Goal: Check status: Check status

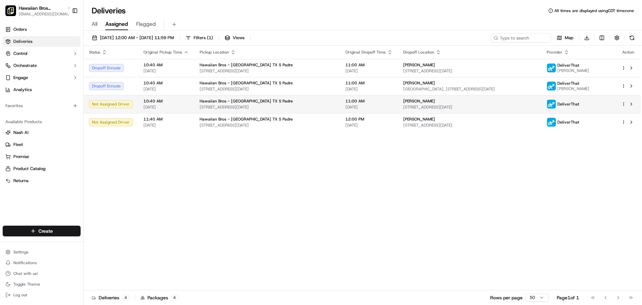
click at [174, 110] on td "10:40 AM [DATE]" at bounding box center [166, 104] width 56 height 18
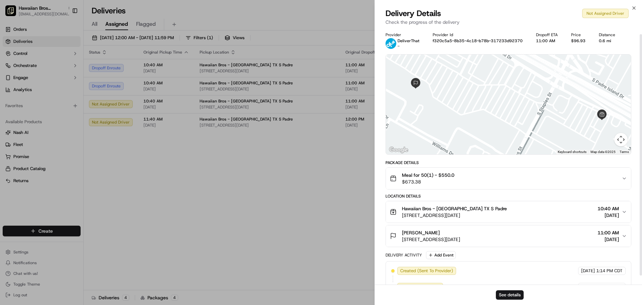
scroll to position [16, 0]
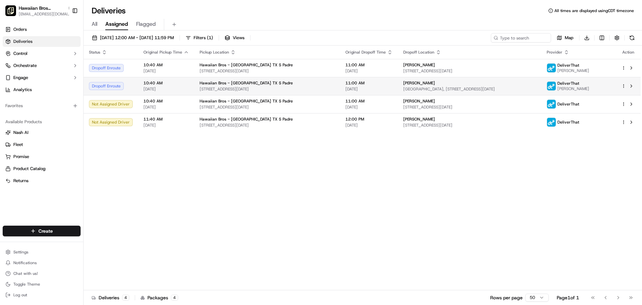
click at [236, 78] on td "Hawaiian Bros - [GEOGRAPHIC_DATA] TX S Padre [STREET_ADDRESS][DATE]" at bounding box center [267, 86] width 146 height 18
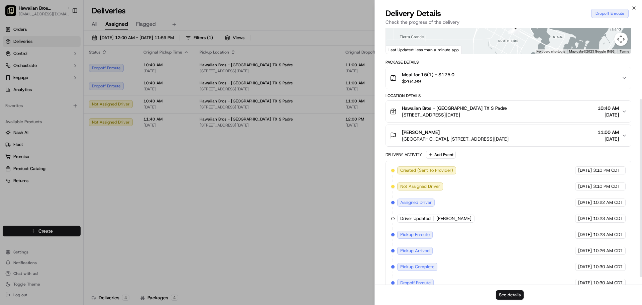
scroll to position [112, 0]
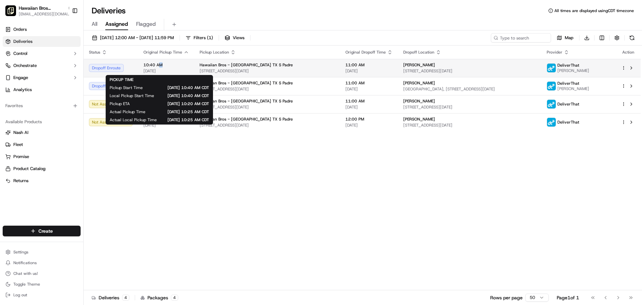
click at [160, 67] on span "10:40 AM" at bounding box center [166, 64] width 45 height 5
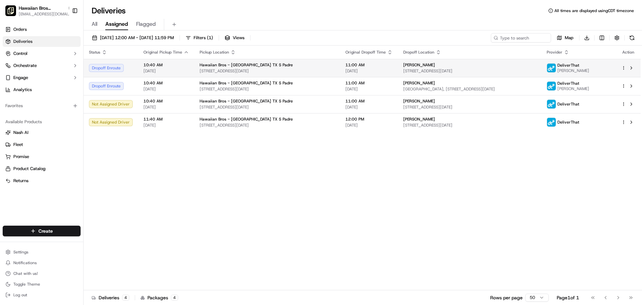
click at [190, 69] on td "10:40 AM [DATE]" at bounding box center [166, 68] width 56 height 18
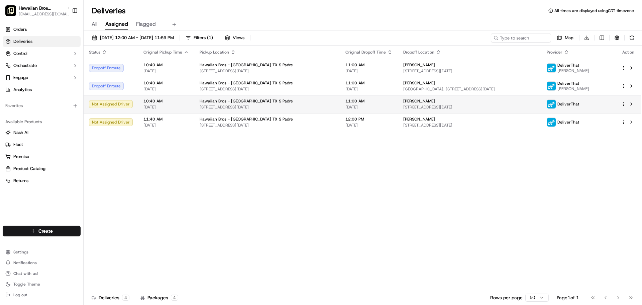
click at [120, 105] on div "Not Assigned Driver" at bounding box center [111, 104] width 44 height 8
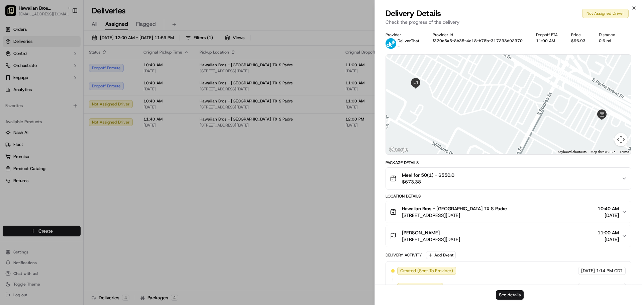
scroll to position [16, 0]
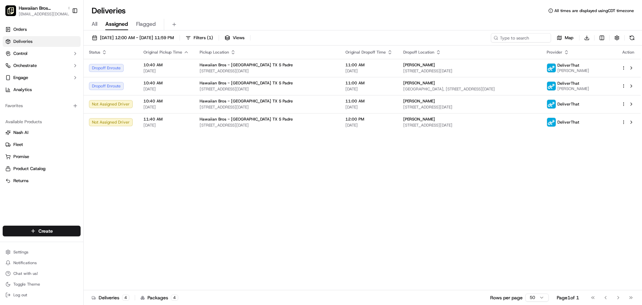
click at [384, 187] on div "Status Original Pickup Time Pickup Location Original Dropoff Time Dropoff Locat…" at bounding box center [362, 167] width 557 height 245
